Goal: Information Seeking & Learning: Find specific page/section

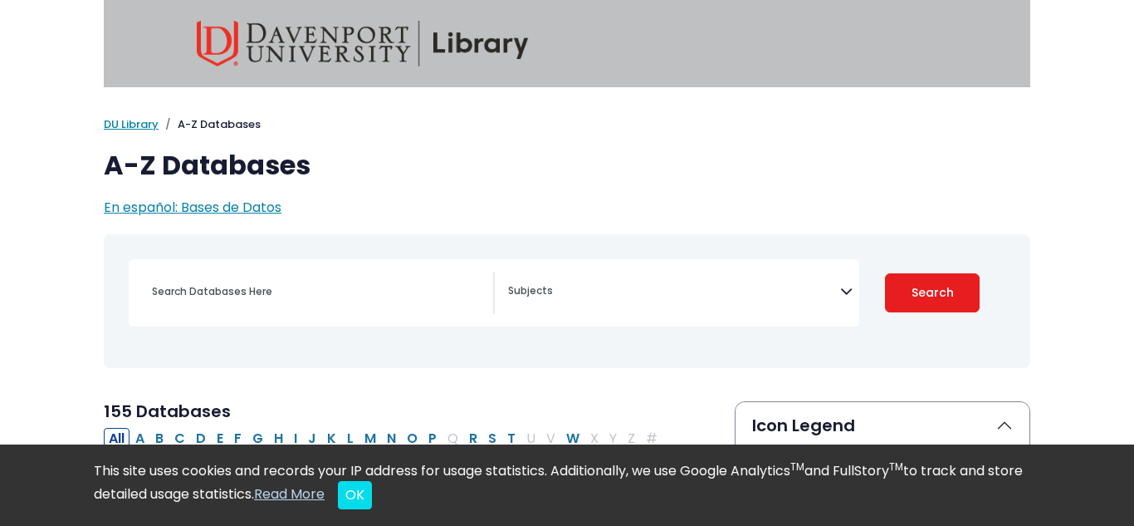
scroll to position [122, 0]
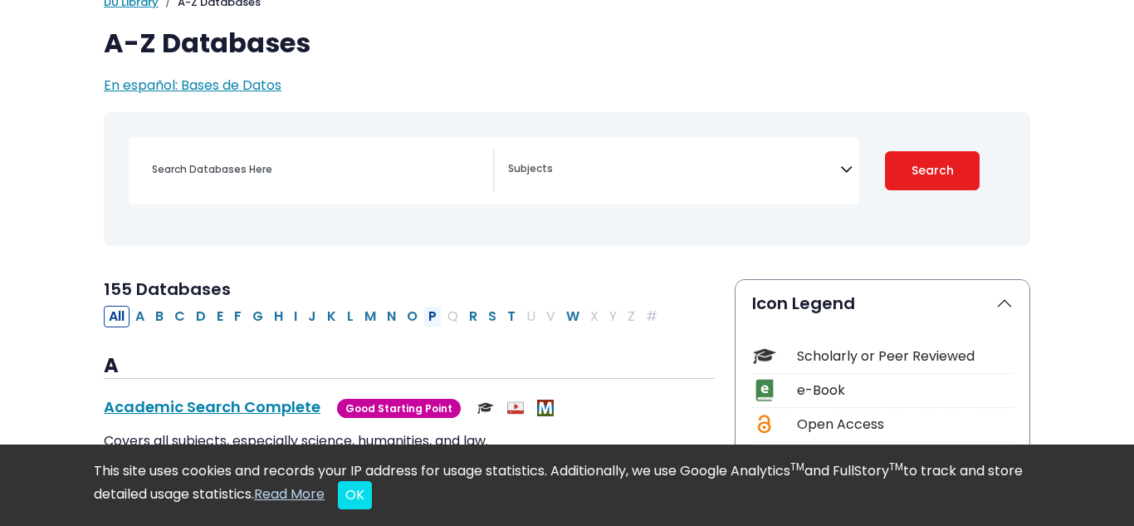
click at [428, 314] on button "P" at bounding box center [432, 317] width 18 height 22
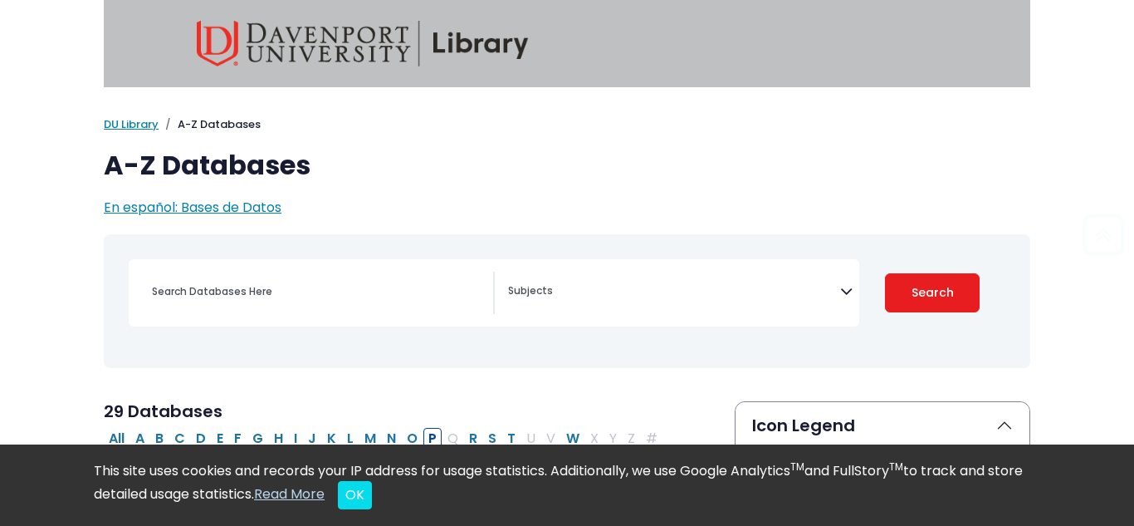
scroll to position [43, 0]
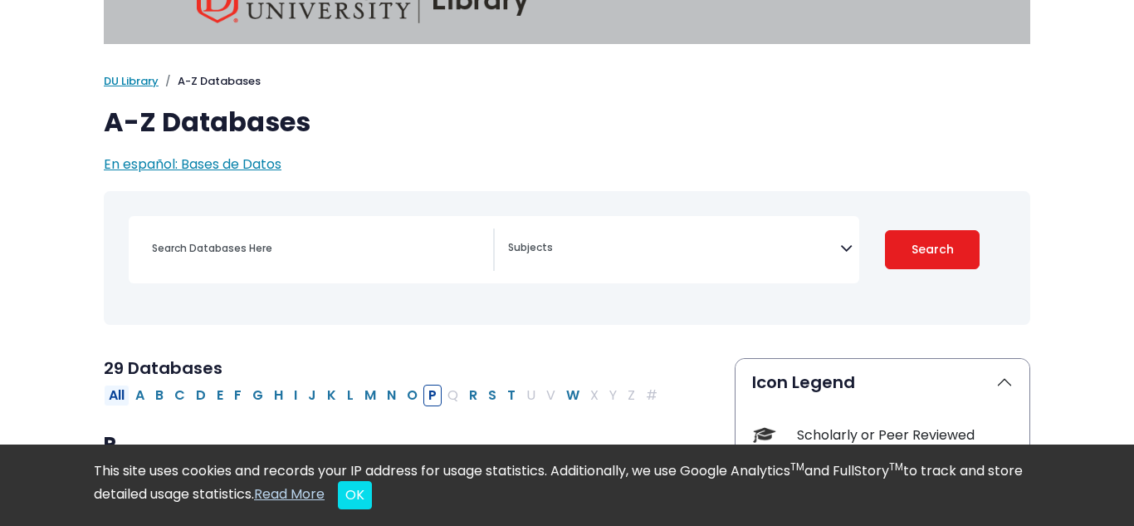
click at [118, 394] on button "All" at bounding box center [117, 395] width 26 height 22
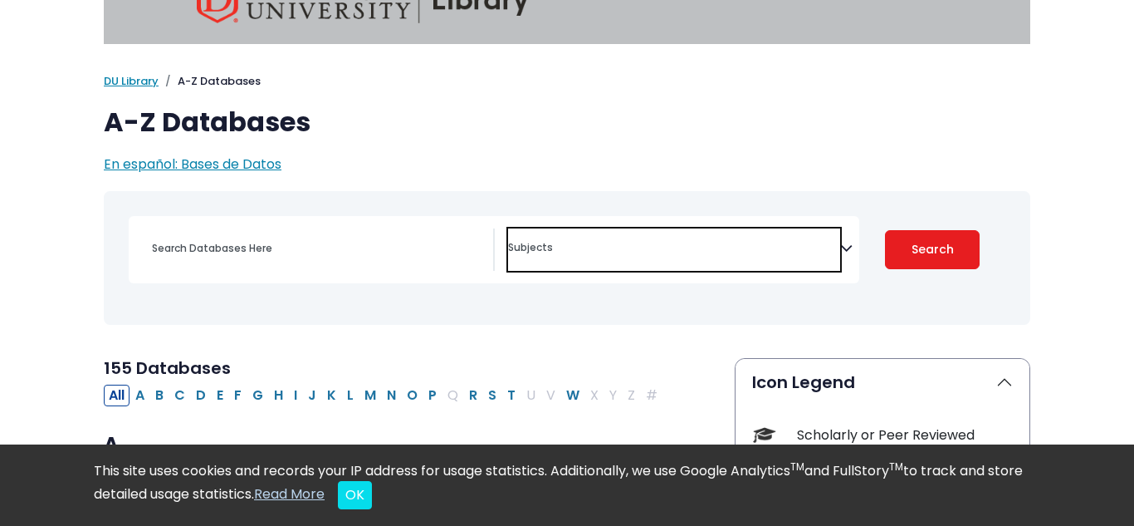
click at [553, 232] on span "Search filters" at bounding box center [674, 249] width 332 height 42
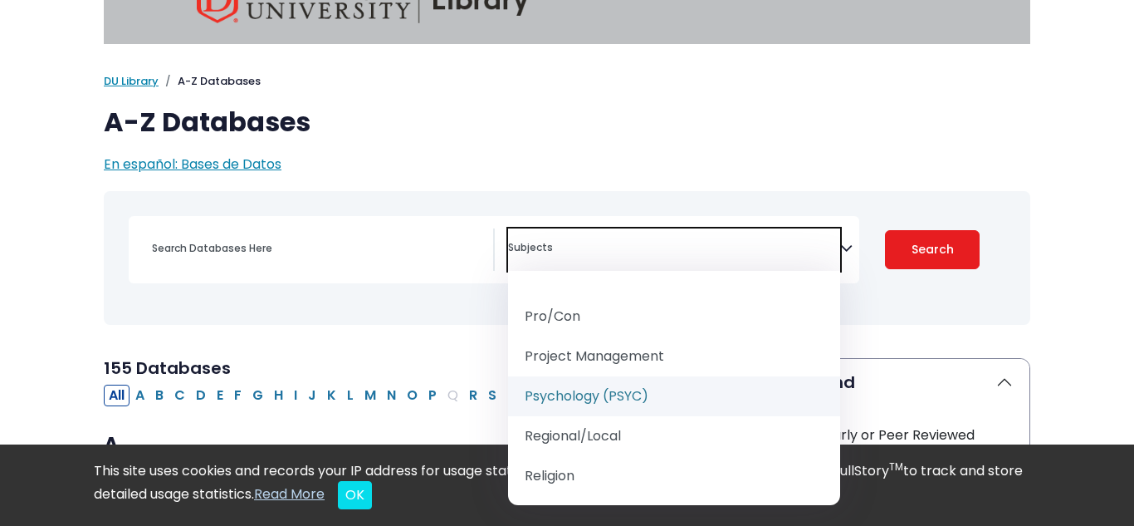
scroll to position [1842, 0]
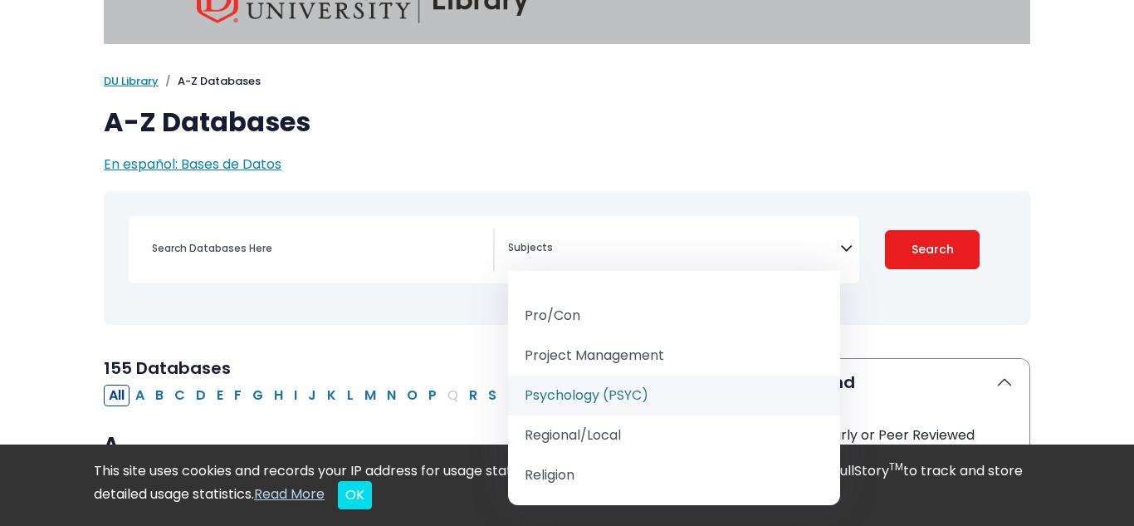
select select "232691"
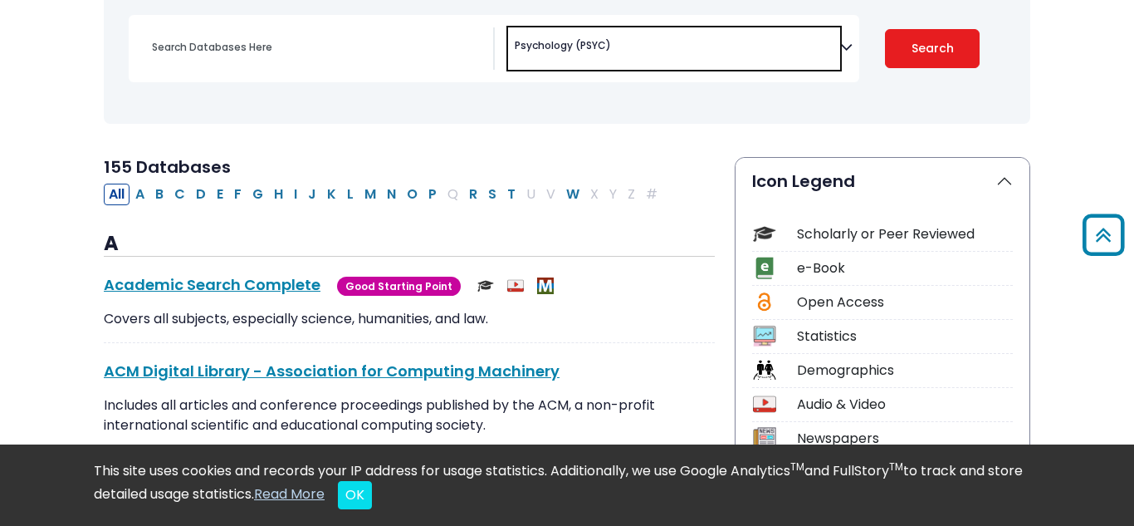
scroll to position [247, 0]
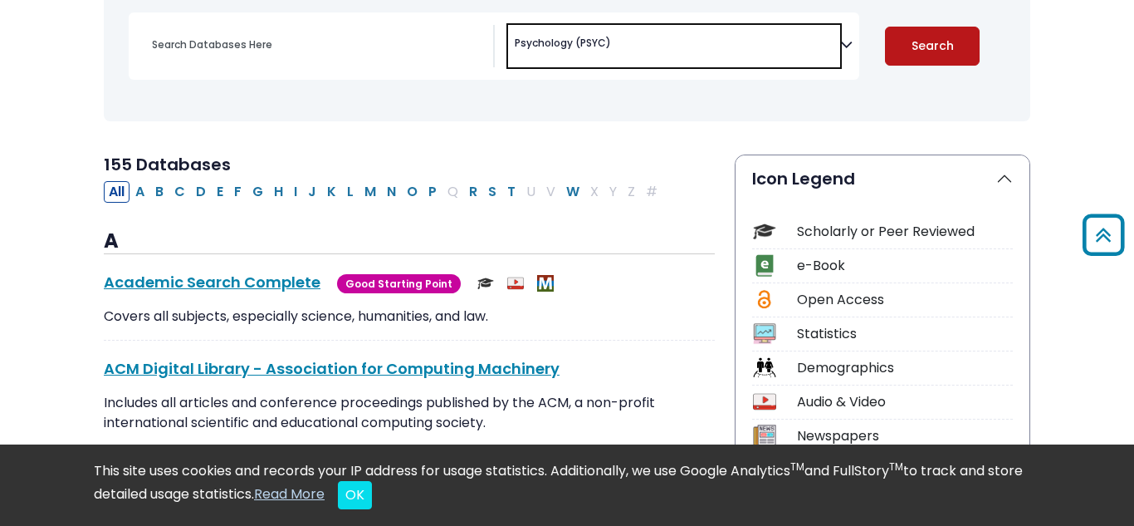
click at [935, 54] on button "Search" at bounding box center [932, 46] width 95 height 39
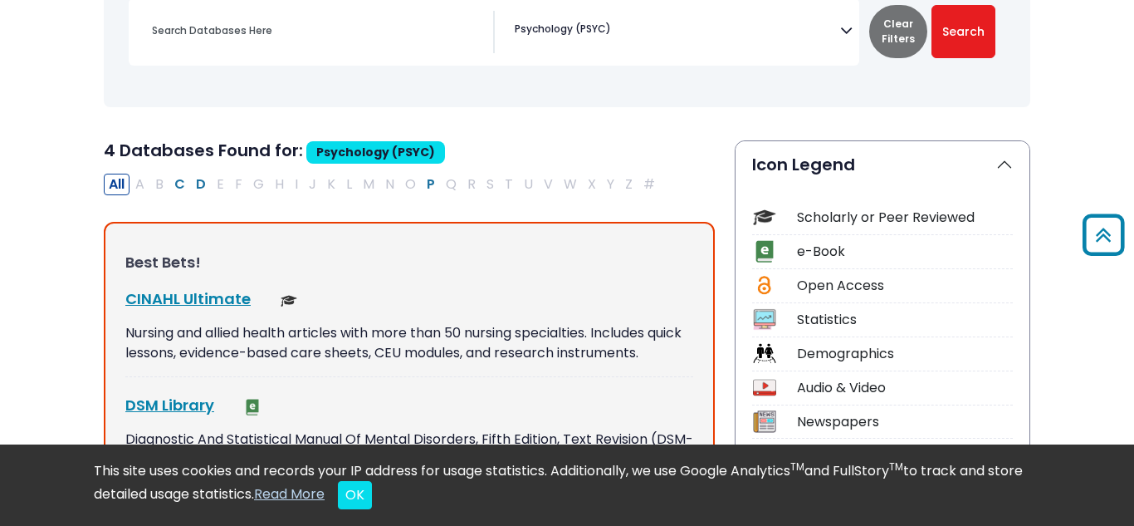
scroll to position [197, 0]
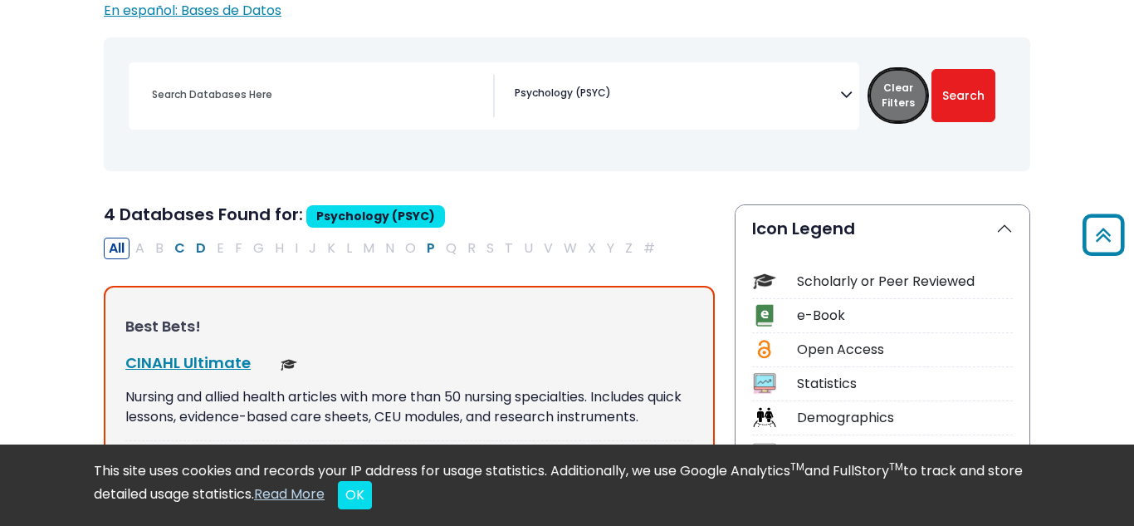
click at [904, 99] on button "Clear Filters" at bounding box center [898, 95] width 58 height 53
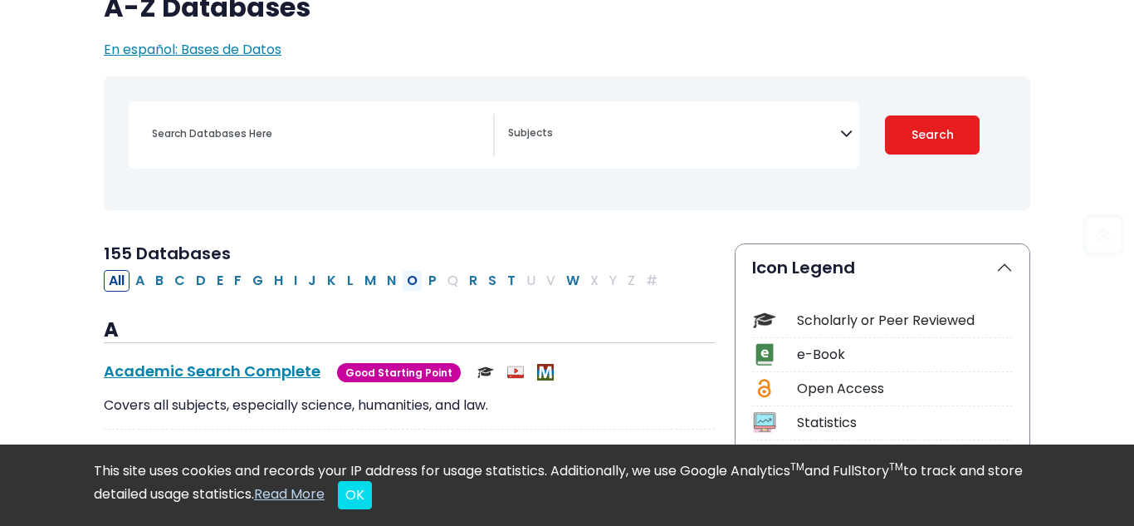
scroll to position [161, 0]
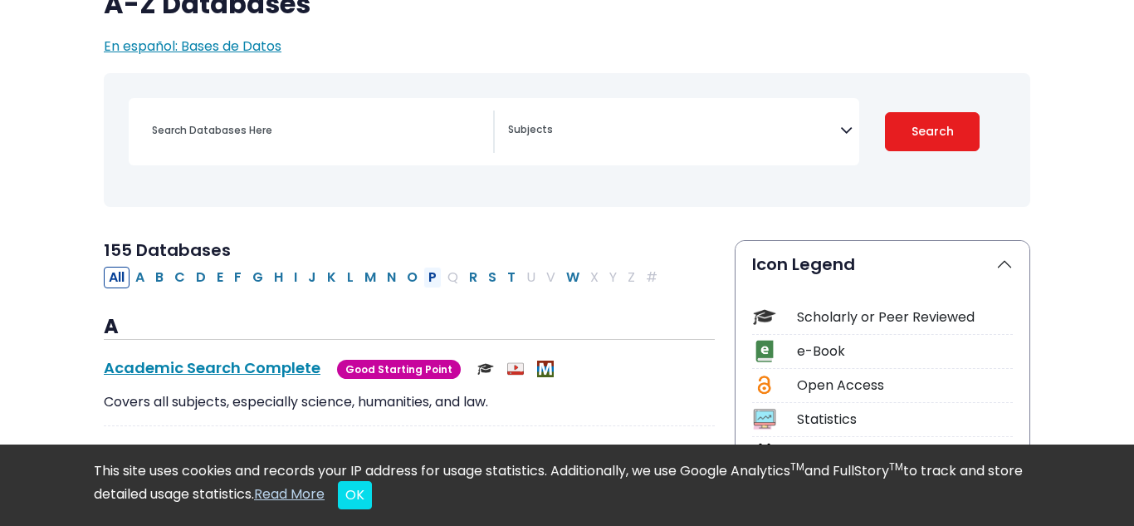
click at [425, 280] on button "P" at bounding box center [432, 278] width 18 height 22
select select "Database Subject Filter"
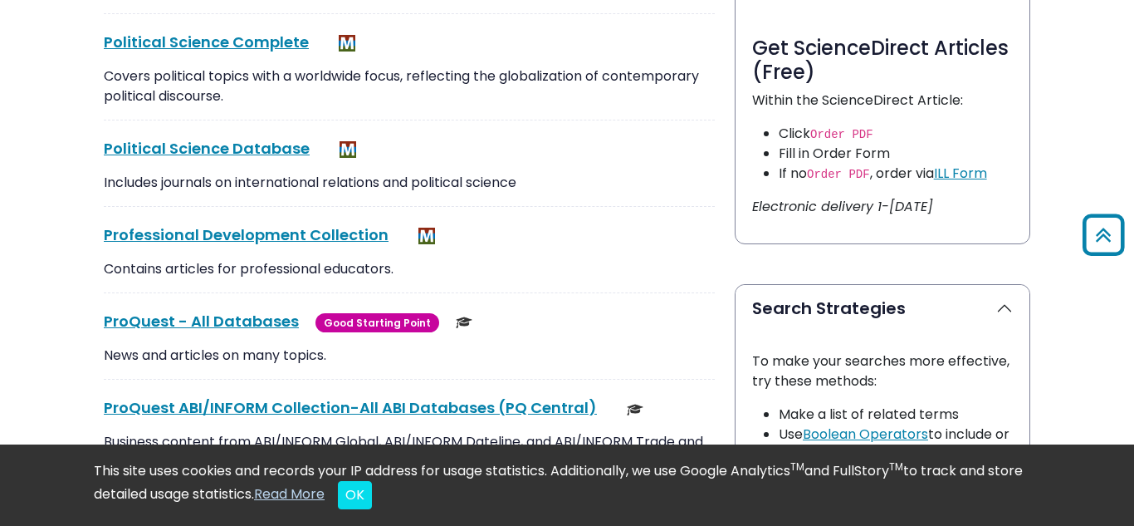
scroll to position [929, 0]
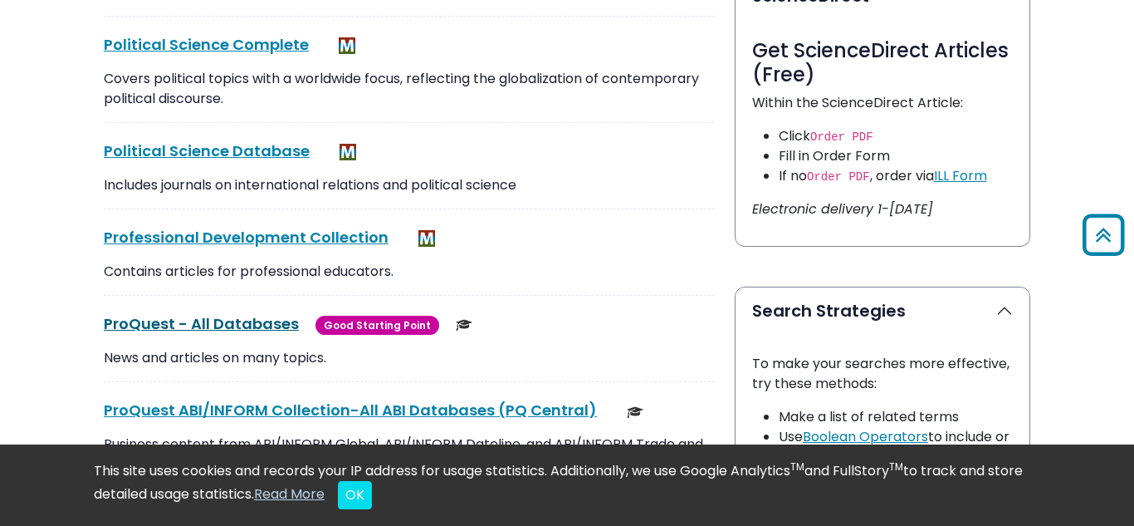
click at [283, 325] on link "ProQuest - All Databases This link opens in a new window" at bounding box center [201, 323] width 195 height 21
